Goal: Transaction & Acquisition: Purchase product/service

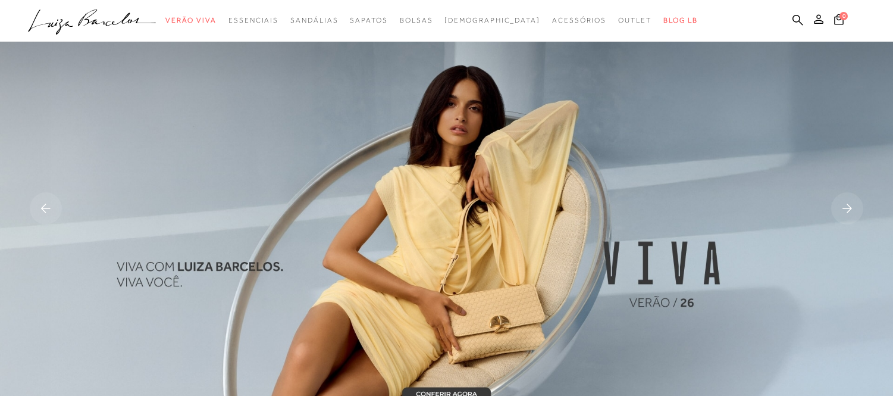
click at [794, 20] on icon at bounding box center [797, 19] width 11 height 11
click at [797, 17] on icon at bounding box center [797, 19] width 11 height 11
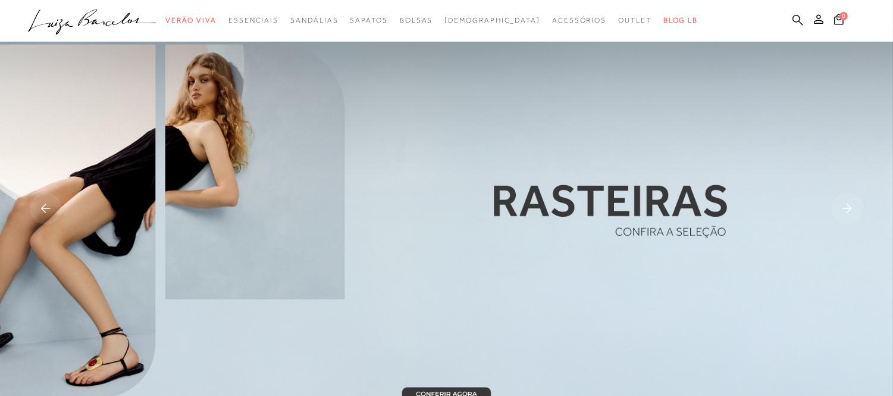
click at [797, 17] on icon at bounding box center [797, 19] width 11 height 11
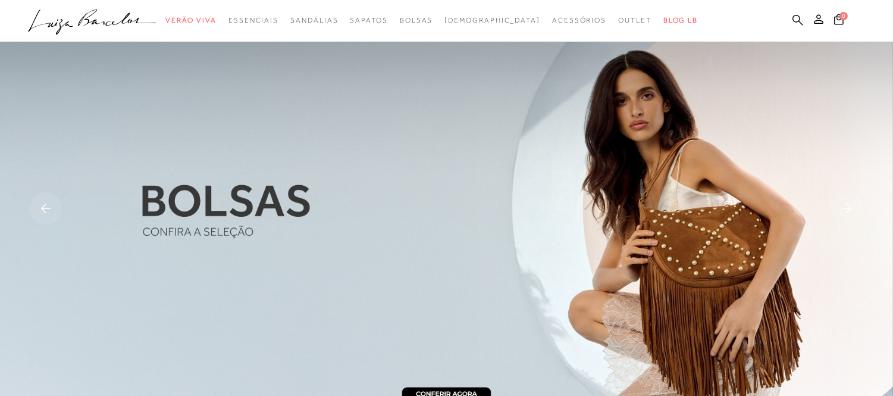
click at [797, 23] on icon at bounding box center [797, 19] width 11 height 11
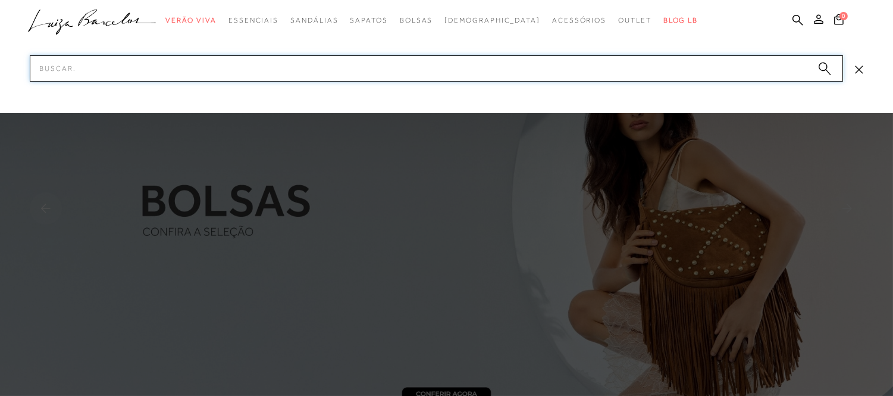
click at [736, 68] on input "Pesquisar" at bounding box center [436, 68] width 813 height 26
paste input "1342001018"
type input "1342001018"
click at [736, 68] on input "1342001018" at bounding box center [436, 68] width 813 height 26
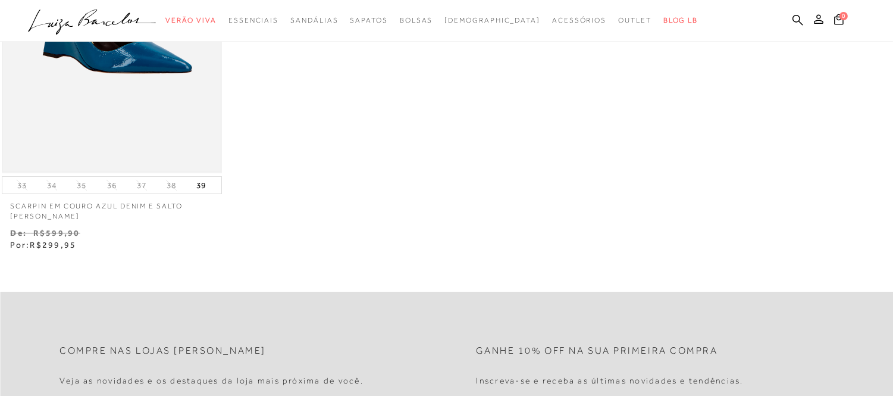
click at [217, 86] on img at bounding box center [112, 8] width 218 height 327
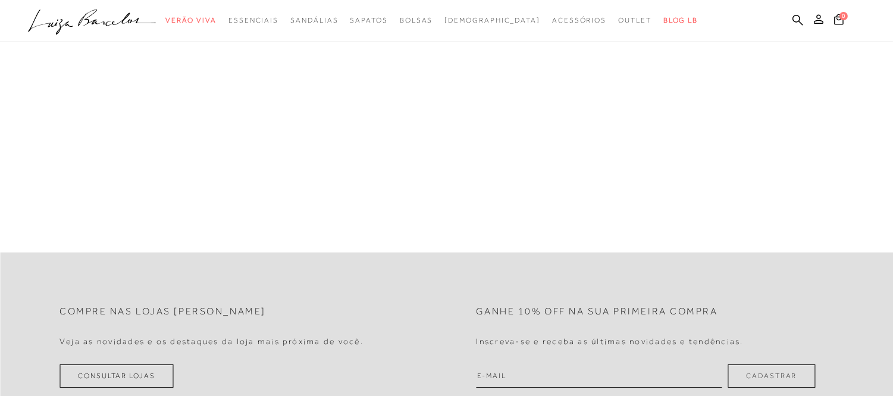
click at [176, 78] on div "A página Coleção é mostrada na exibição em grade" at bounding box center [446, 44] width 893 height 357
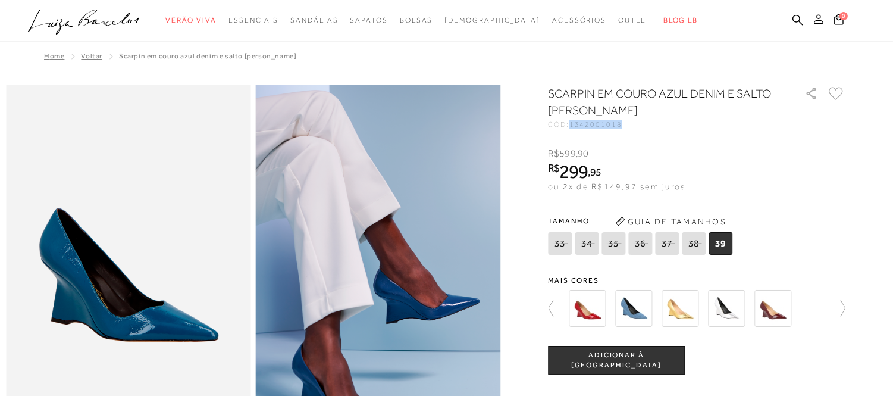
drag, startPoint x: 626, startPoint y: 123, endPoint x: 578, endPoint y: 130, distance: 48.6
click at [578, 130] on div "SCARPIN EM COURO AZUL DENIM E SALTO [PERSON_NAME] CÓD: 1342001018 × É necessári…" at bounding box center [696, 349] width 297 height 528
copy span "1342001018"
